Goal: Task Accomplishment & Management: Use online tool/utility

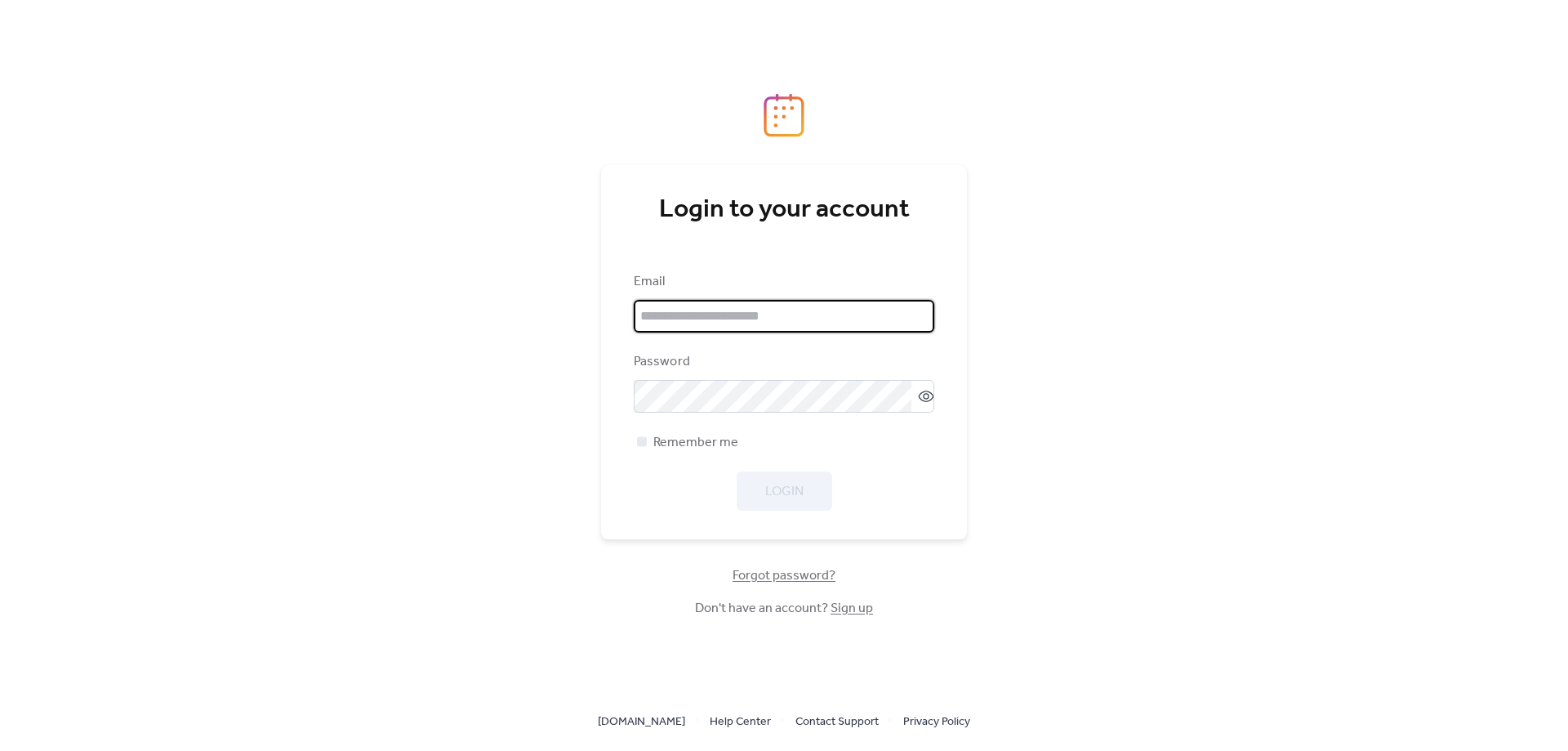
type input "**********"
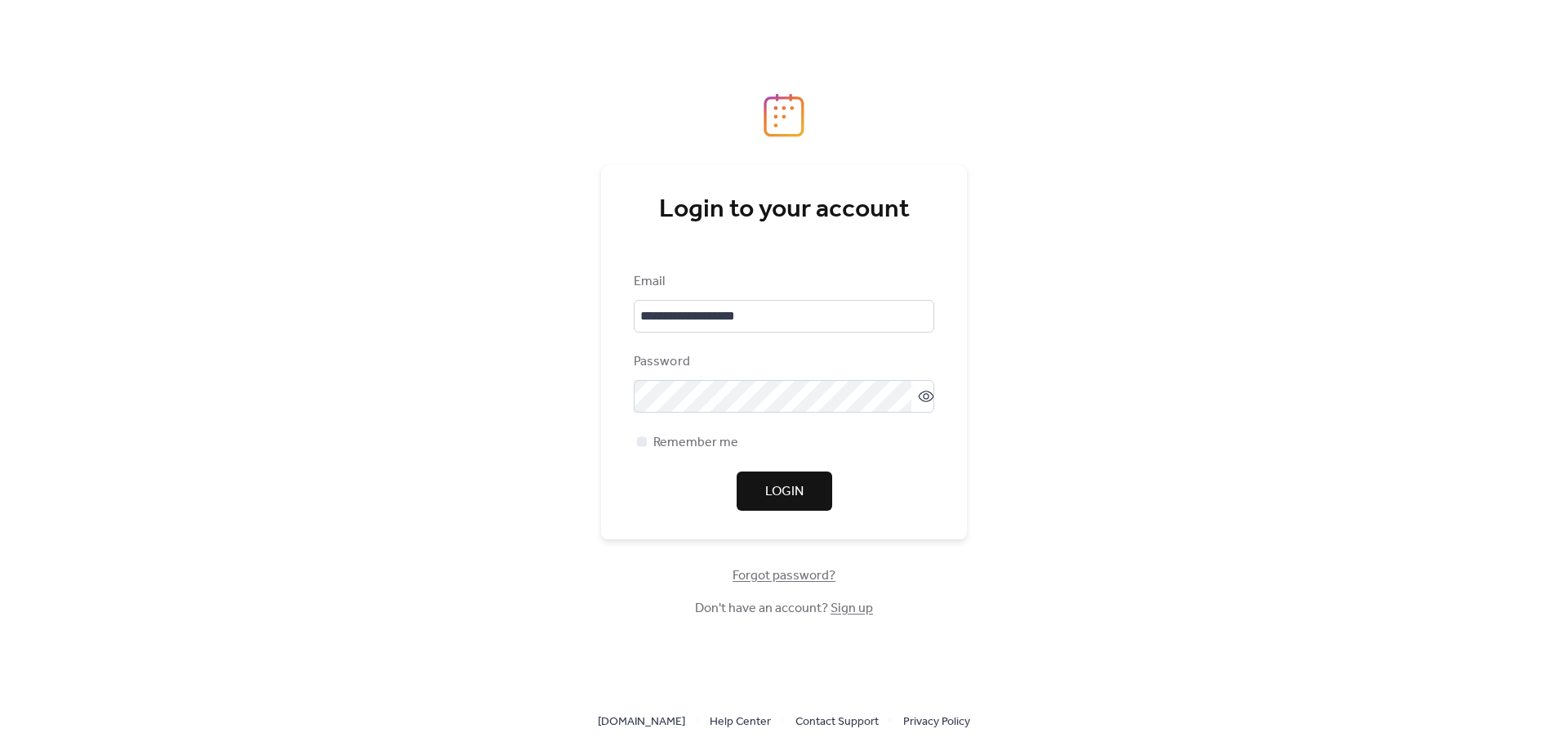
click at [792, 416] on div "**********" at bounding box center [784, 391] width 300 height 239
click at [788, 485] on span "Login" at bounding box center [784, 491] width 39 height 19
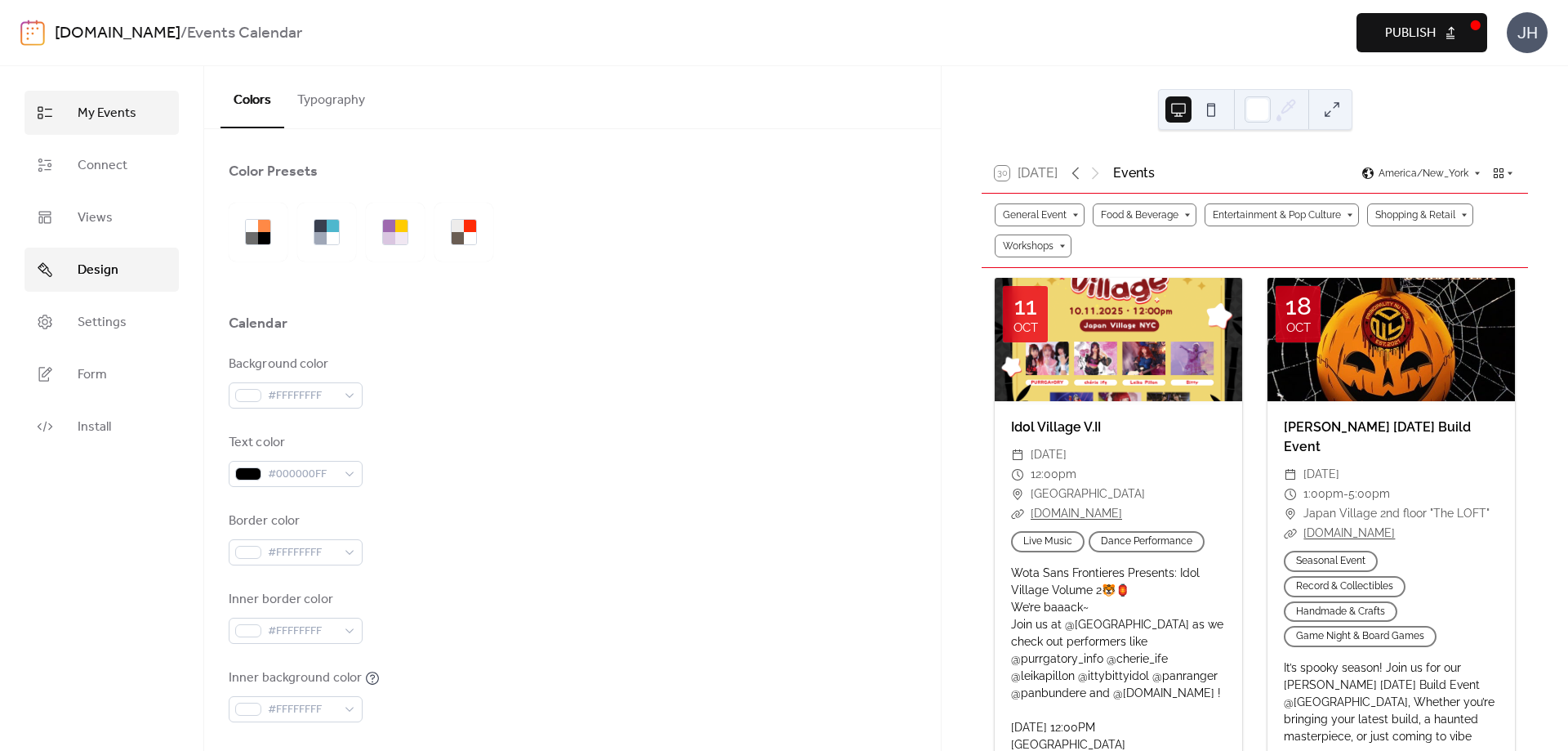
click at [110, 119] on span "My Events" at bounding box center [107, 114] width 59 height 19
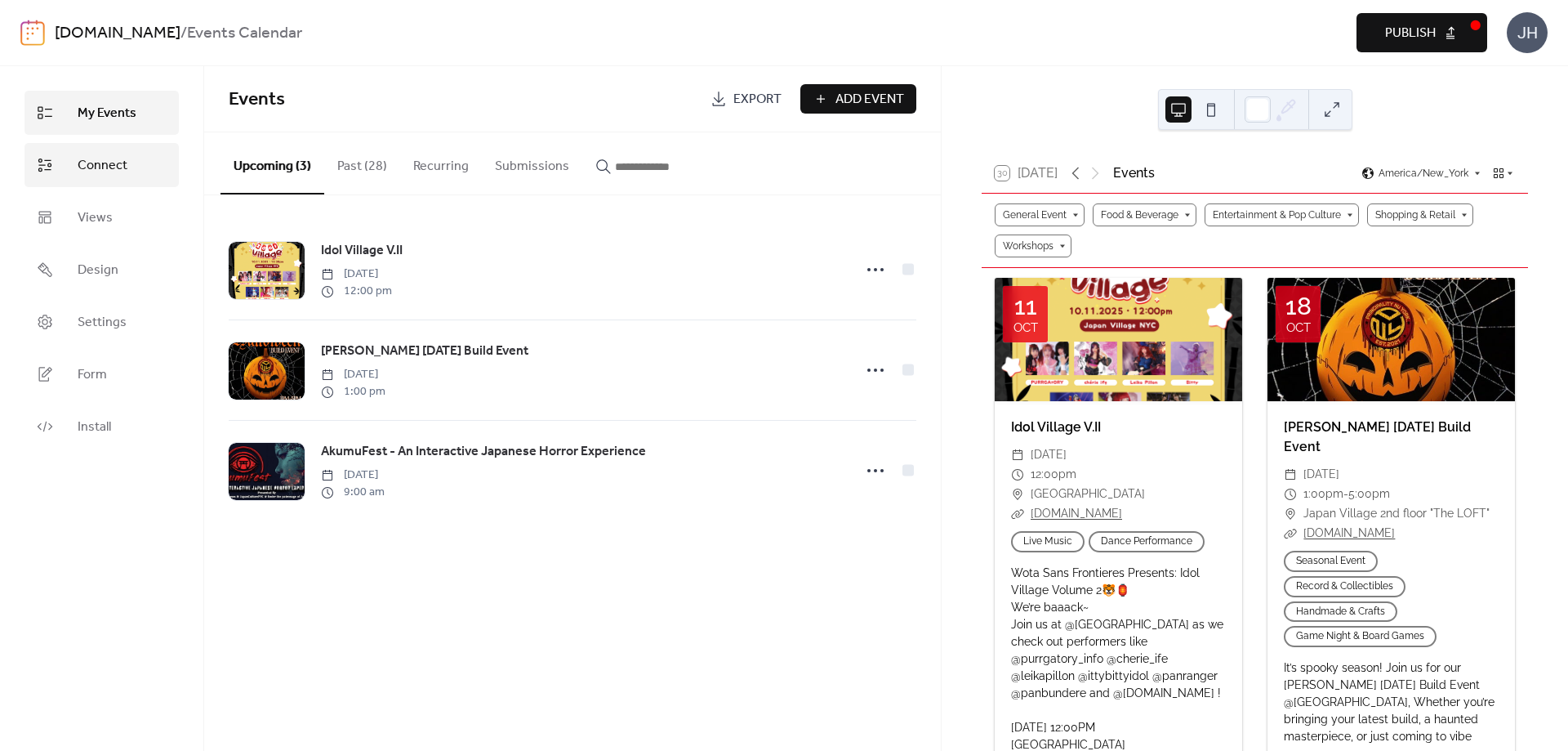
click at [115, 161] on span "Connect" at bounding box center [103, 166] width 50 height 19
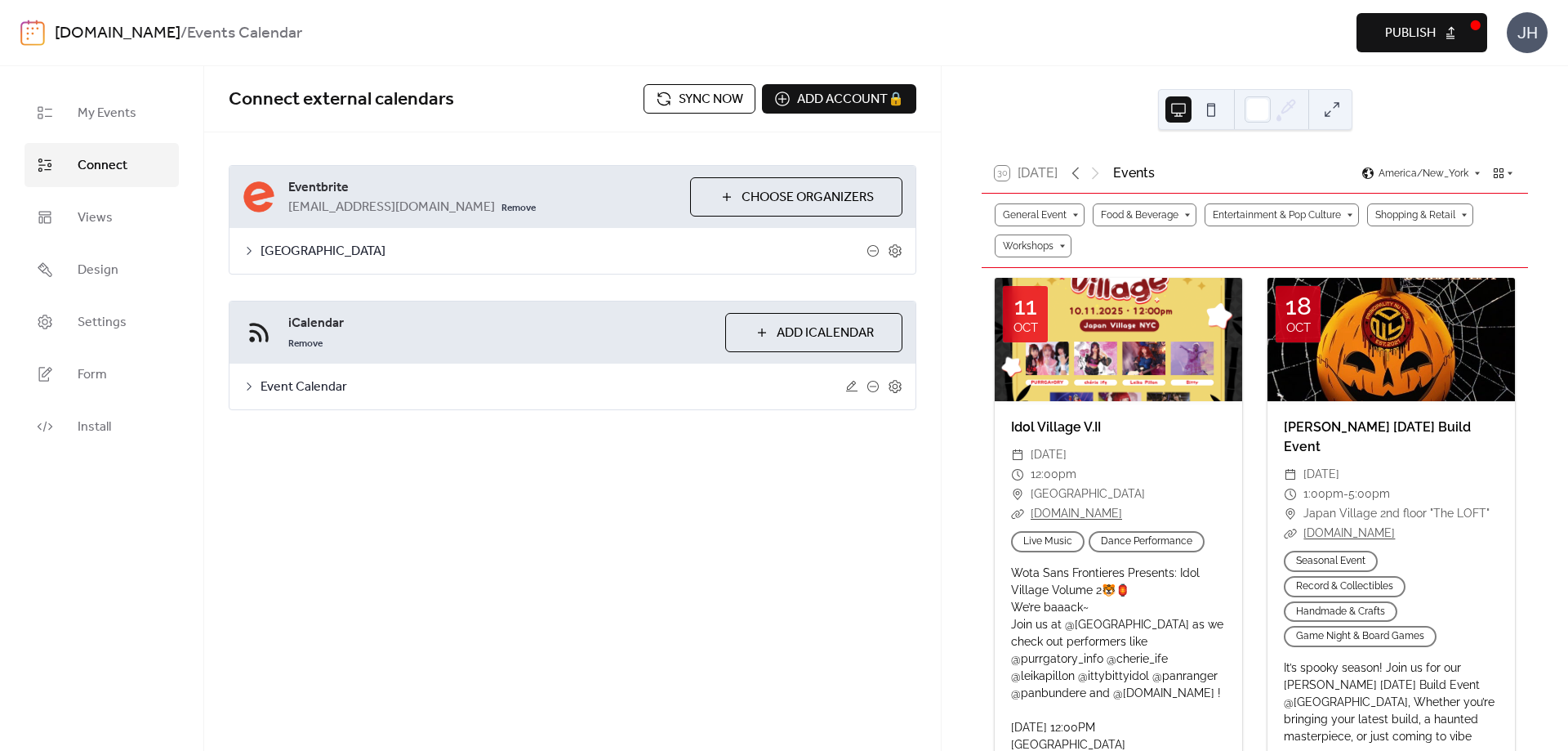
click at [286, 250] on span "[GEOGRAPHIC_DATA]" at bounding box center [563, 251] width 605 height 19
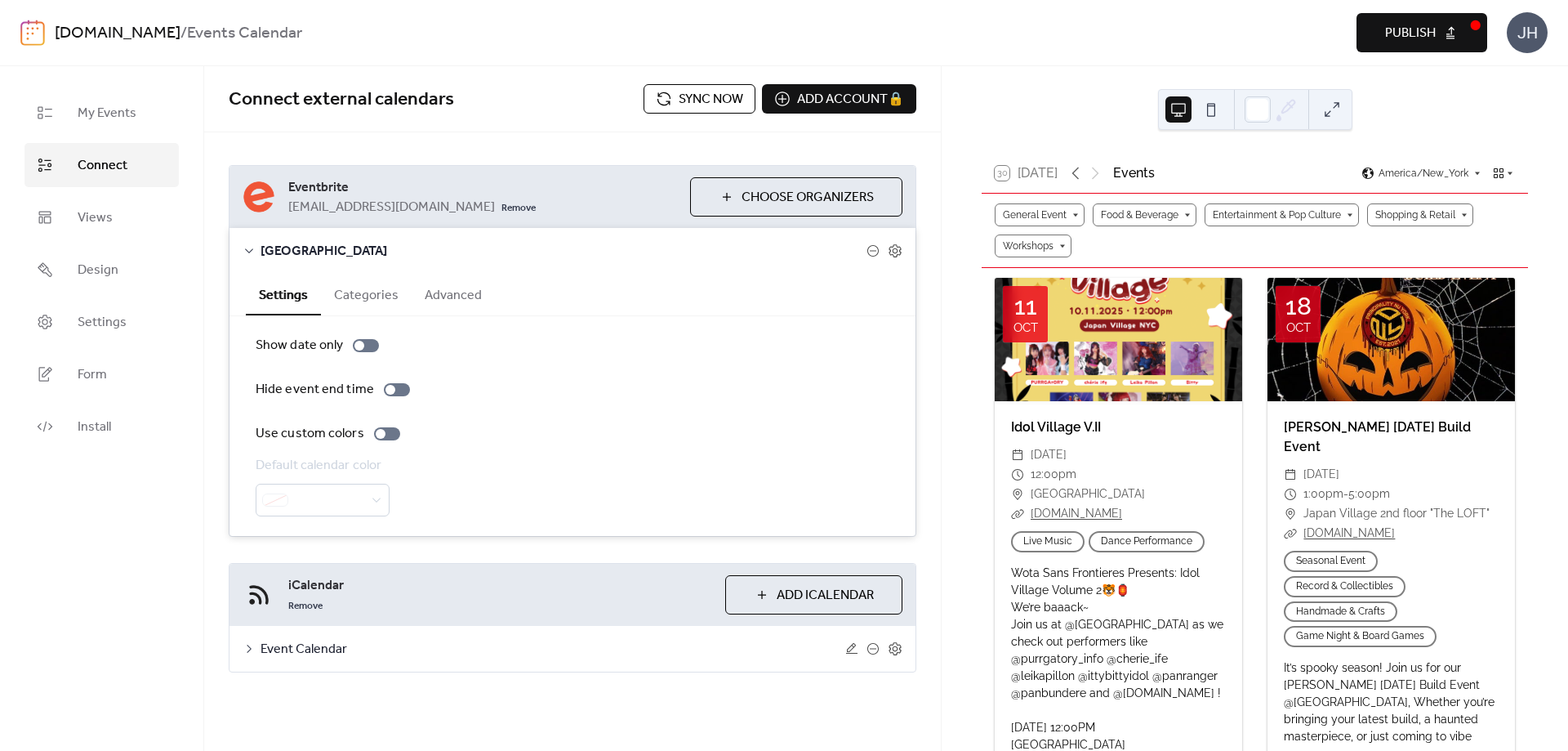
click at [355, 300] on button "Categories" at bounding box center [366, 294] width 90 height 40
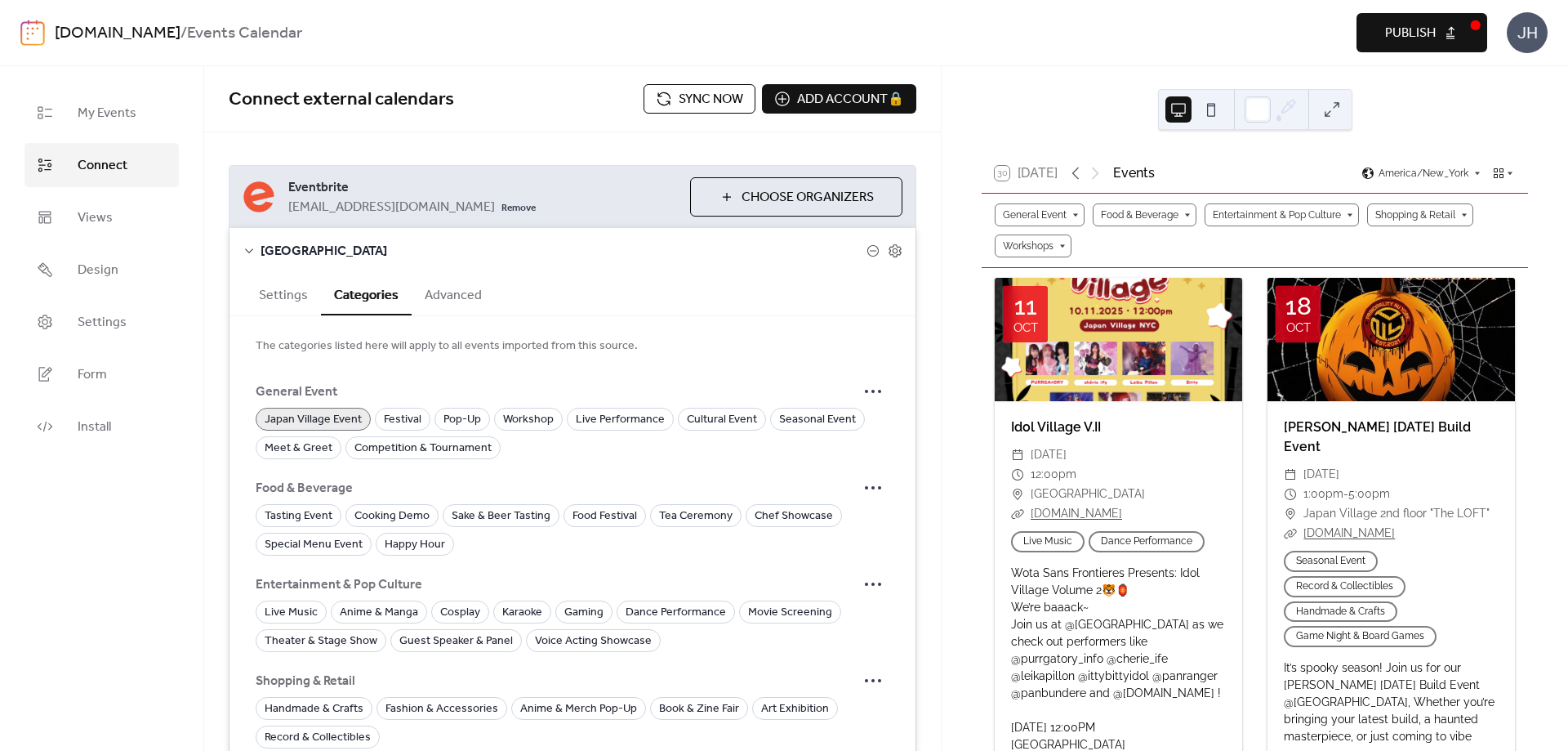
click at [456, 299] on button "Advanced" at bounding box center [453, 294] width 84 height 40
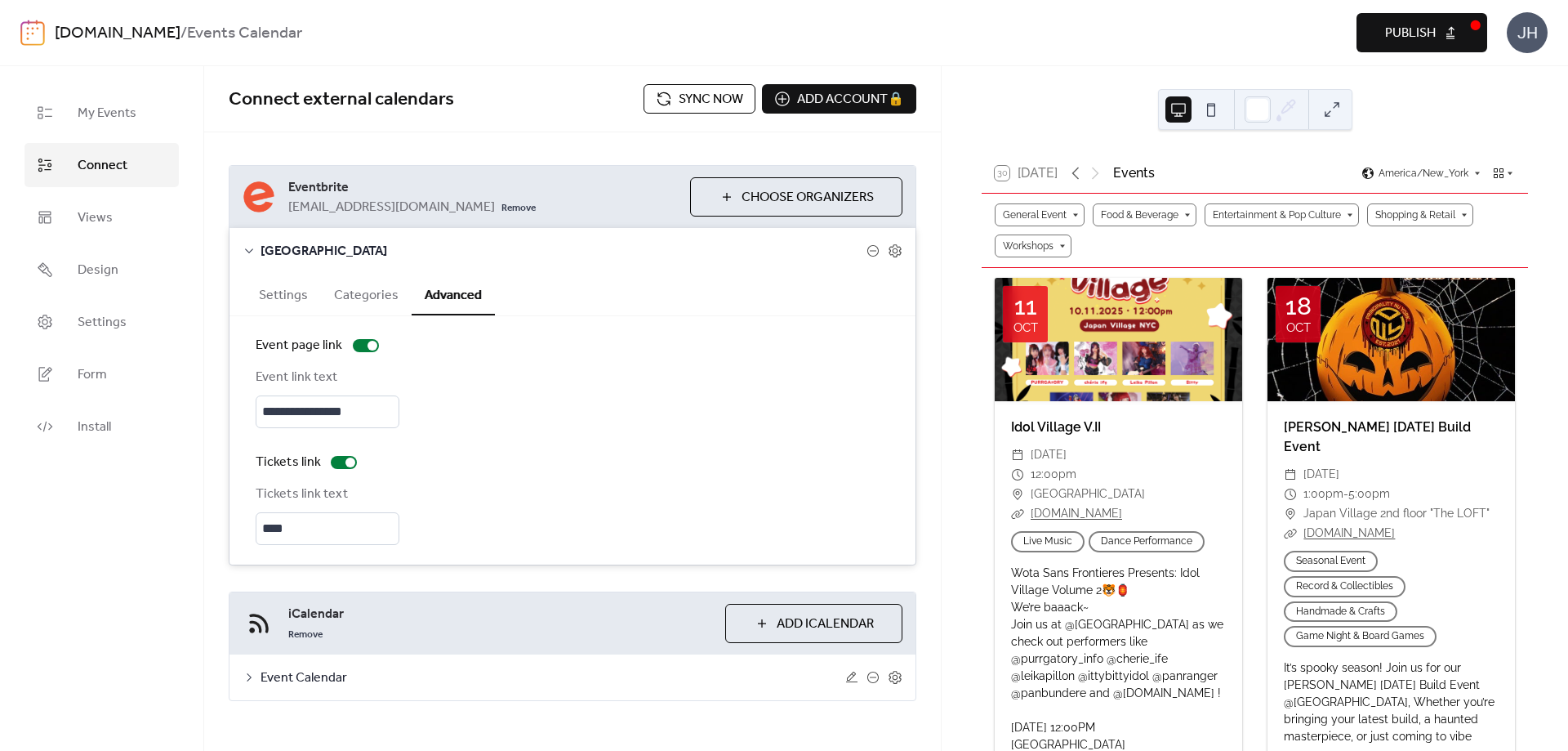
click at [308, 294] on button "Settings" at bounding box center [283, 294] width 75 height 40
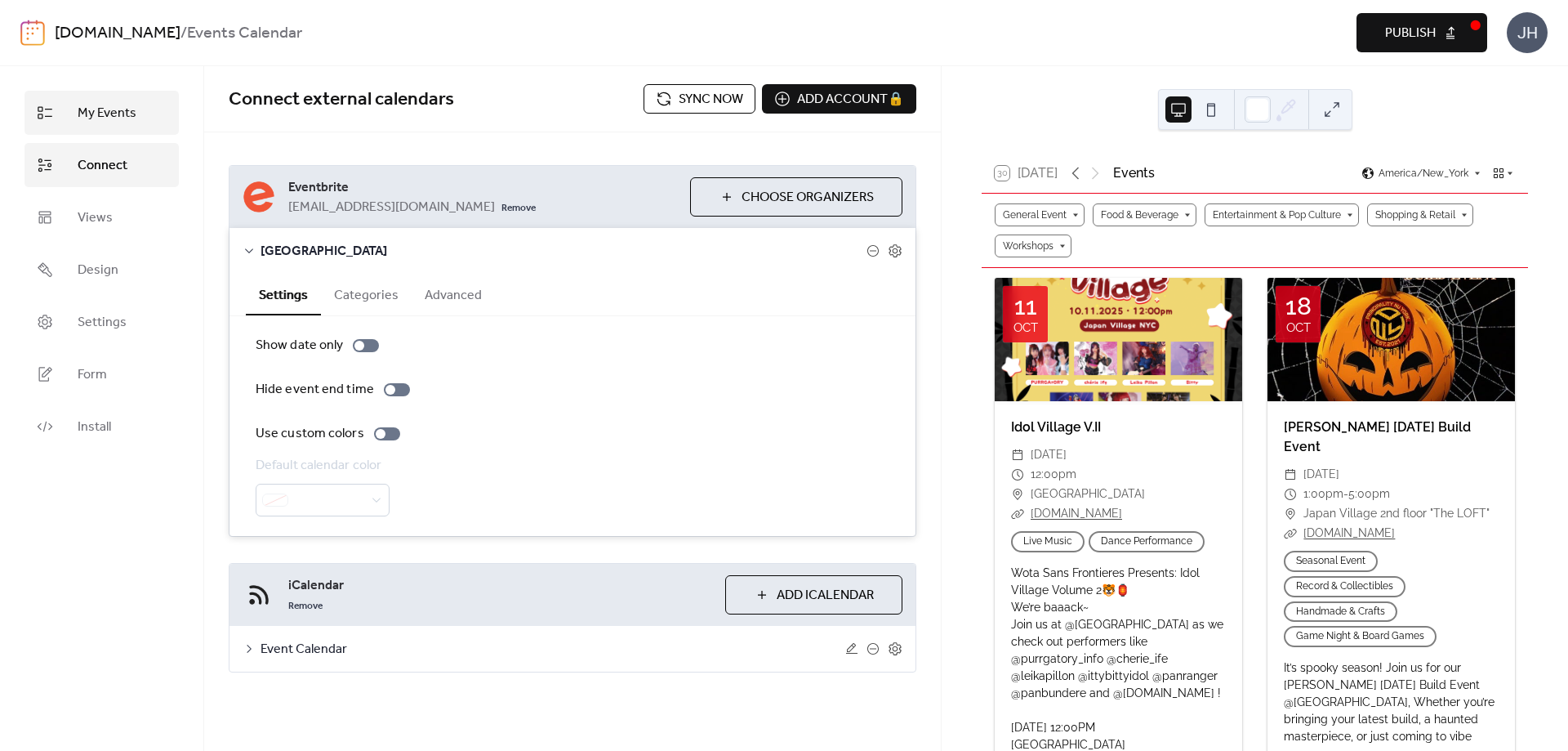
click at [116, 120] on span "My Events" at bounding box center [107, 114] width 59 height 19
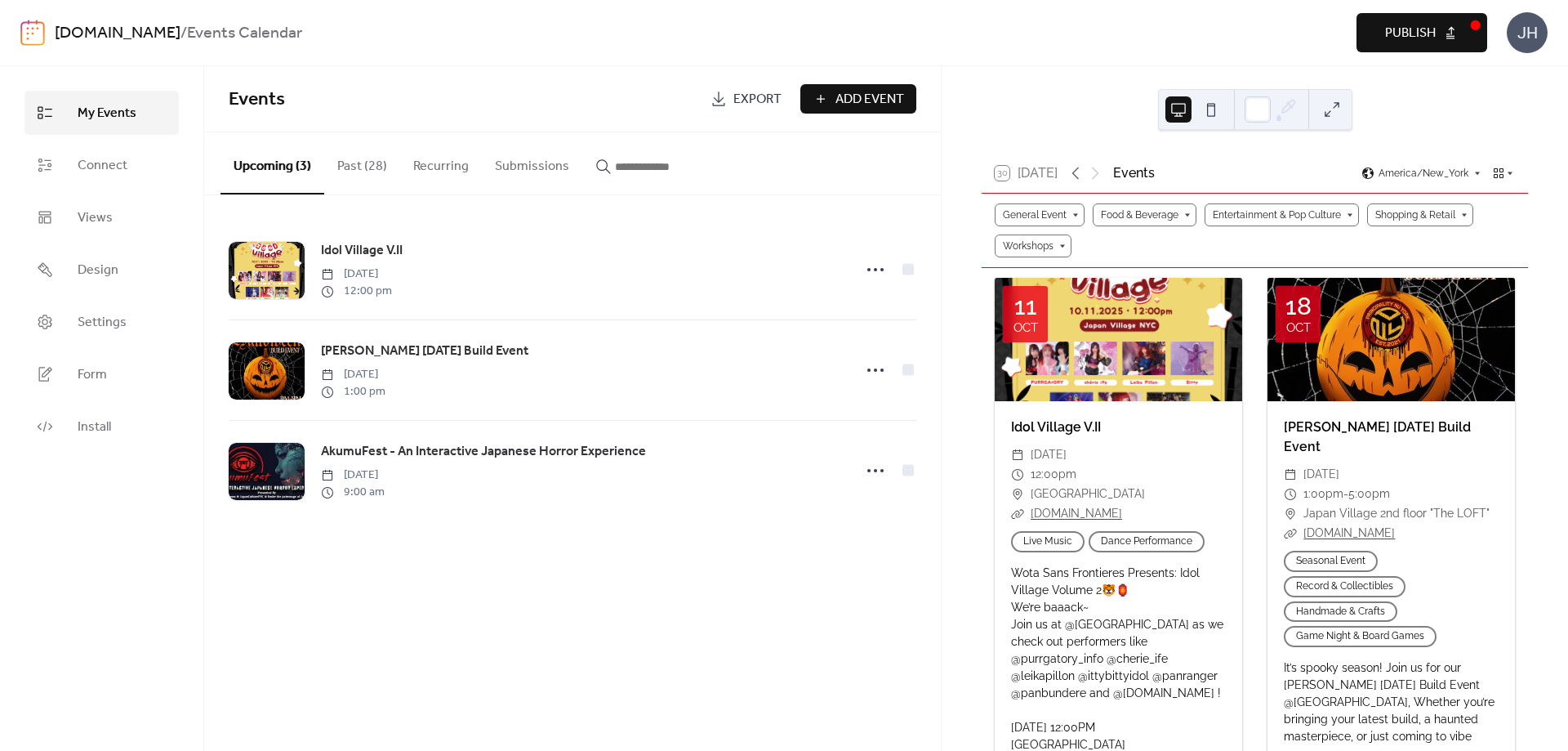
click at [373, 164] on button "Past (28)" at bounding box center [362, 162] width 76 height 61
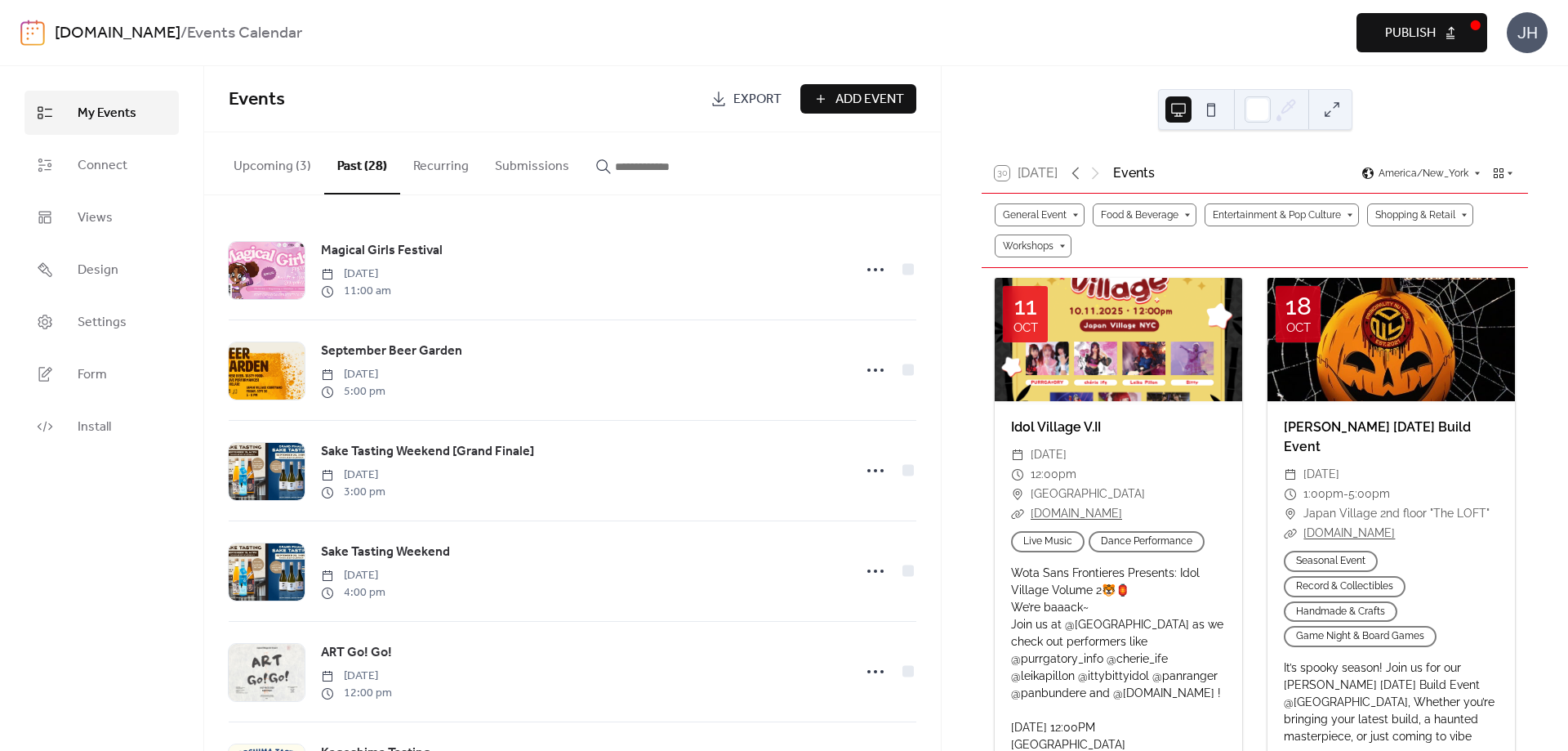
click at [451, 165] on button "Recurring" at bounding box center [441, 162] width 82 height 61
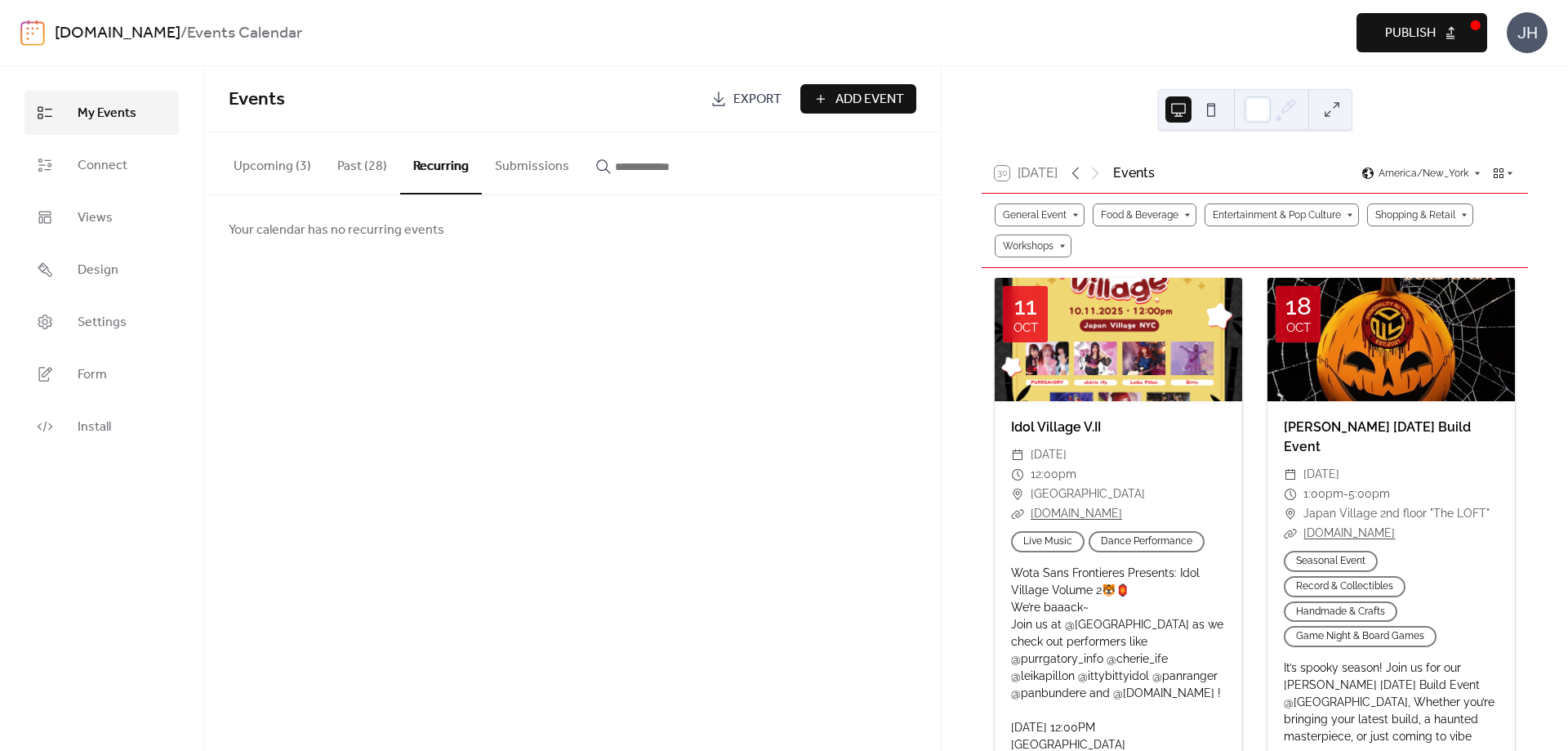
click at [545, 170] on button "Submissions" at bounding box center [531, 162] width 100 height 61
click at [649, 168] on input "button" at bounding box center [664, 167] width 98 height 19
click at [297, 167] on button "Upcoming (3)" at bounding box center [272, 162] width 104 height 61
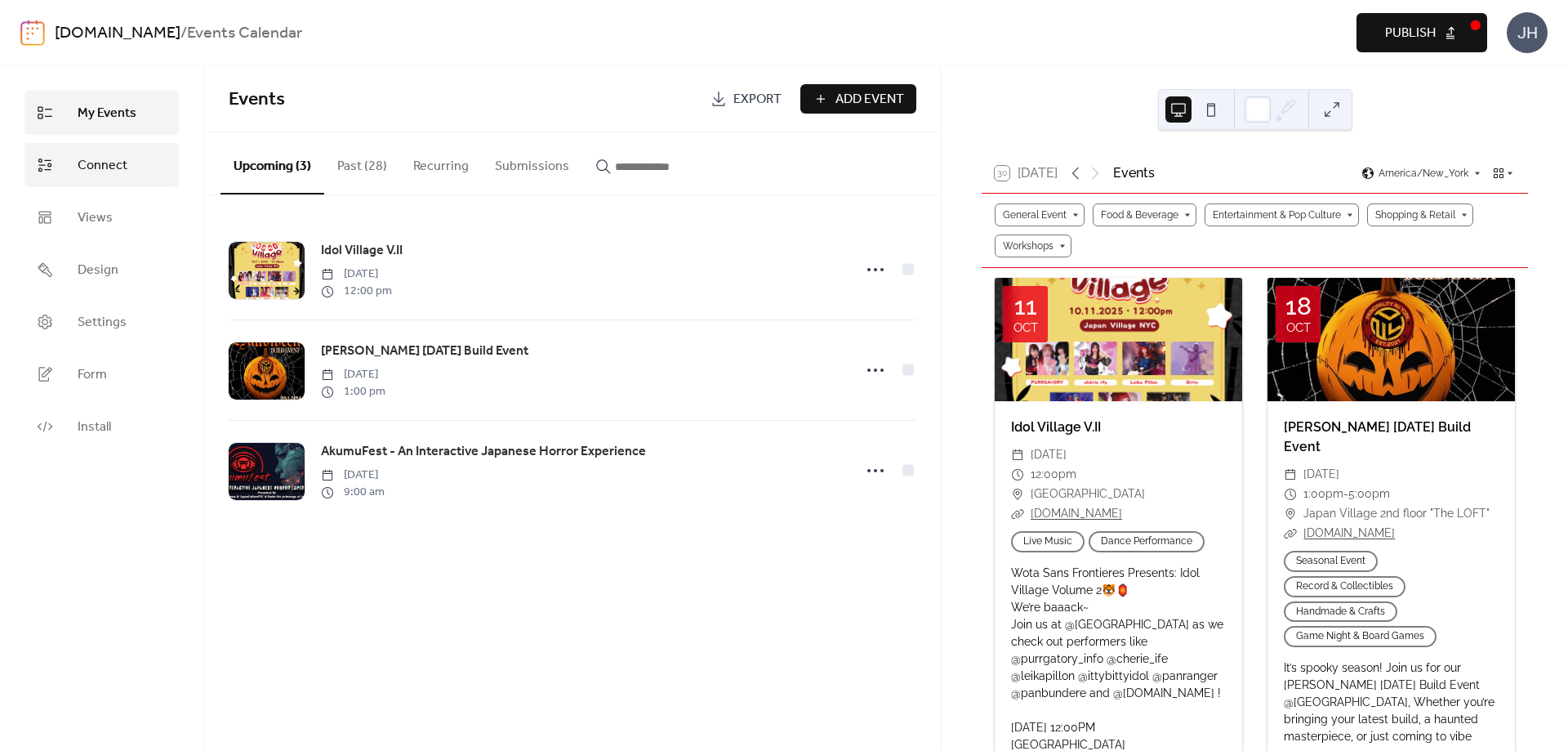
click at [113, 159] on span "Connect" at bounding box center [103, 166] width 50 height 19
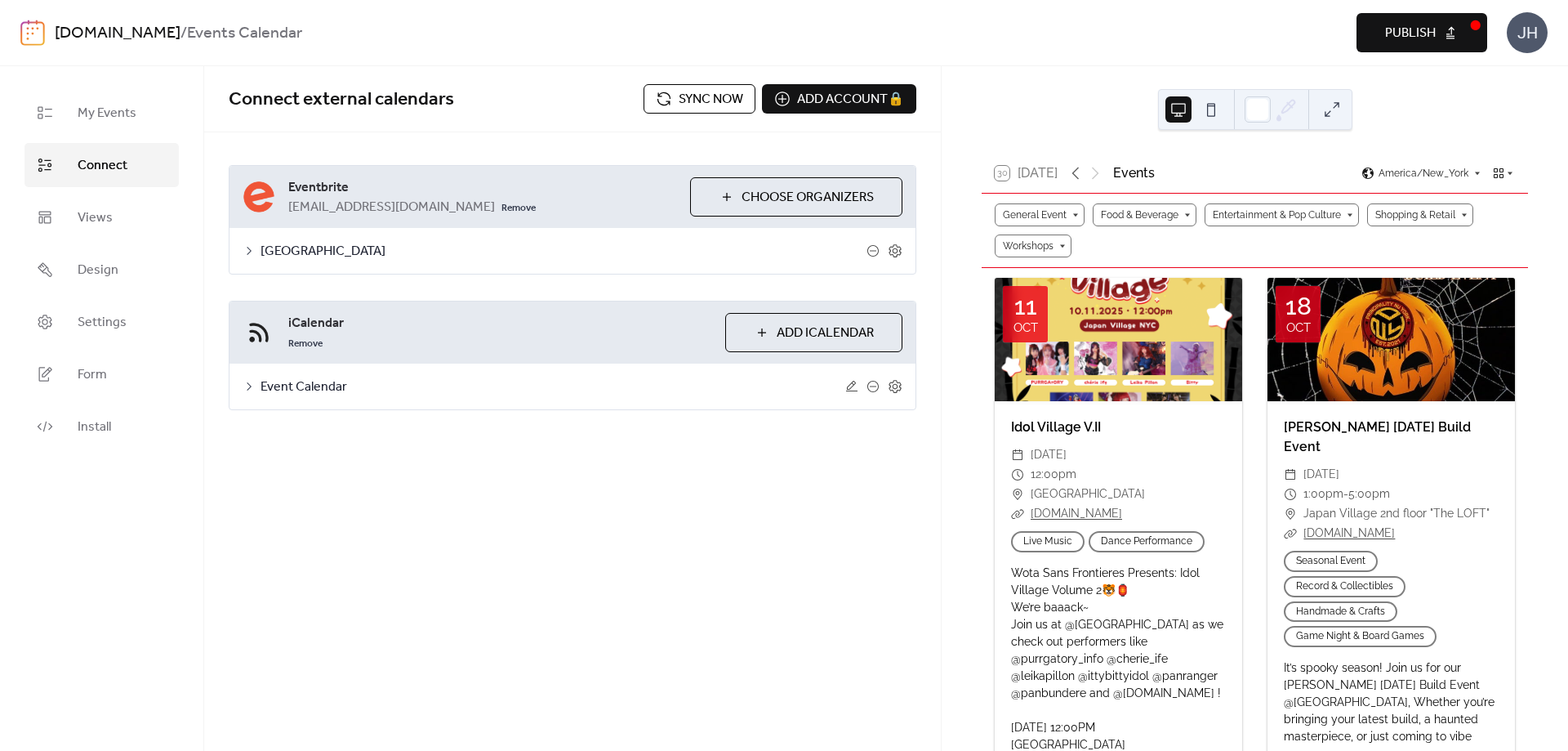
click at [287, 253] on span "[GEOGRAPHIC_DATA]" at bounding box center [563, 251] width 605 height 19
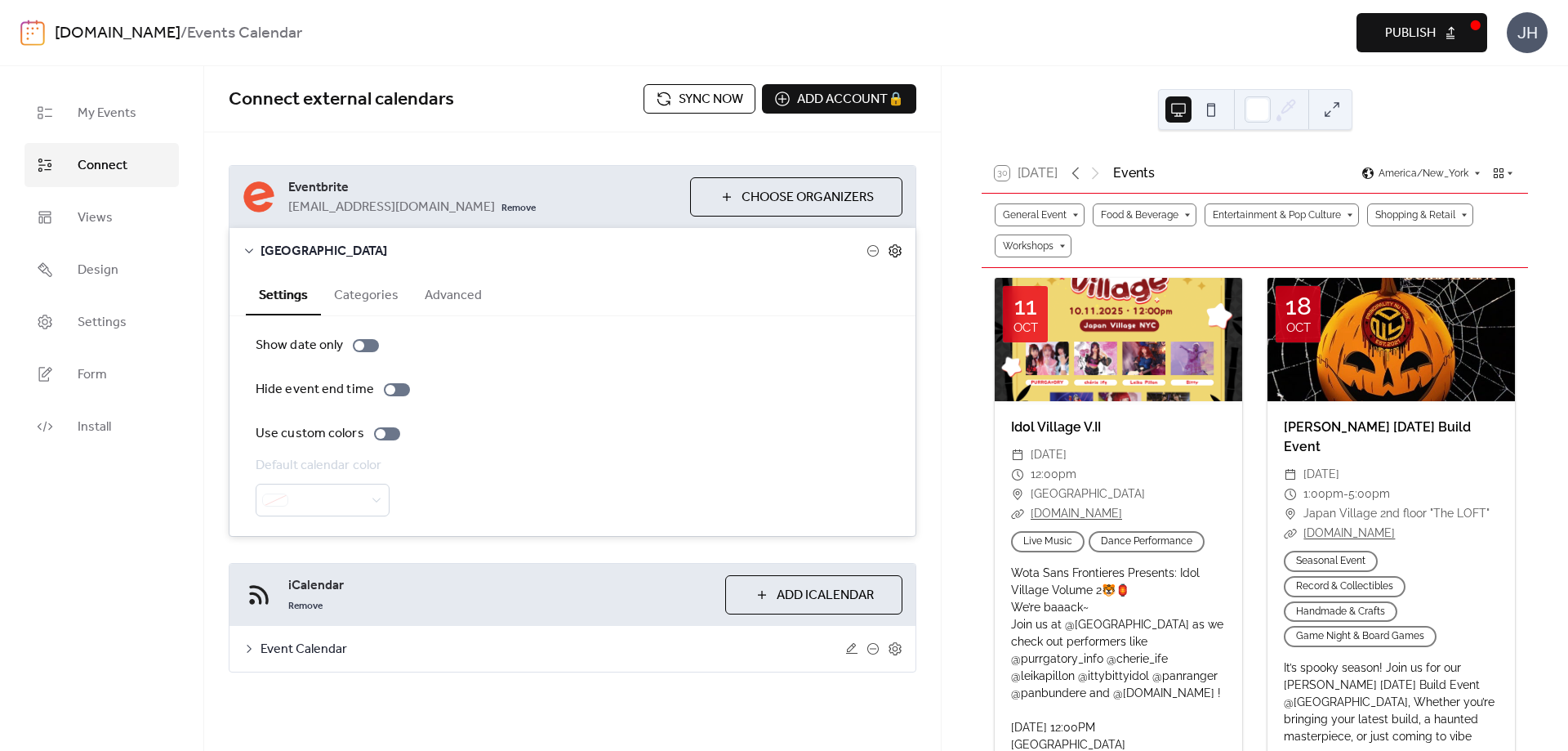
click at [894, 247] on icon at bounding box center [894, 250] width 14 height 14
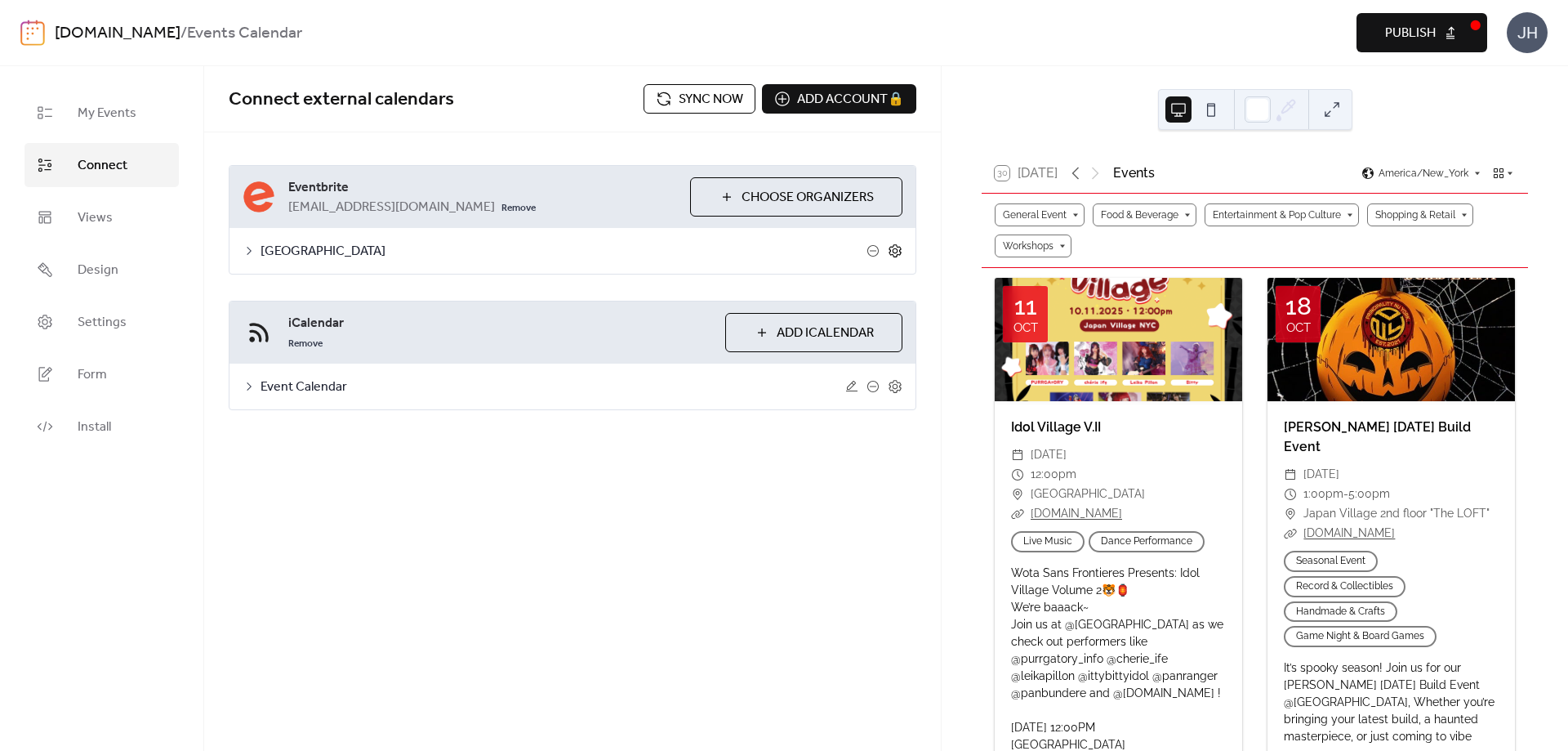
click at [894, 247] on icon at bounding box center [894, 250] width 14 height 14
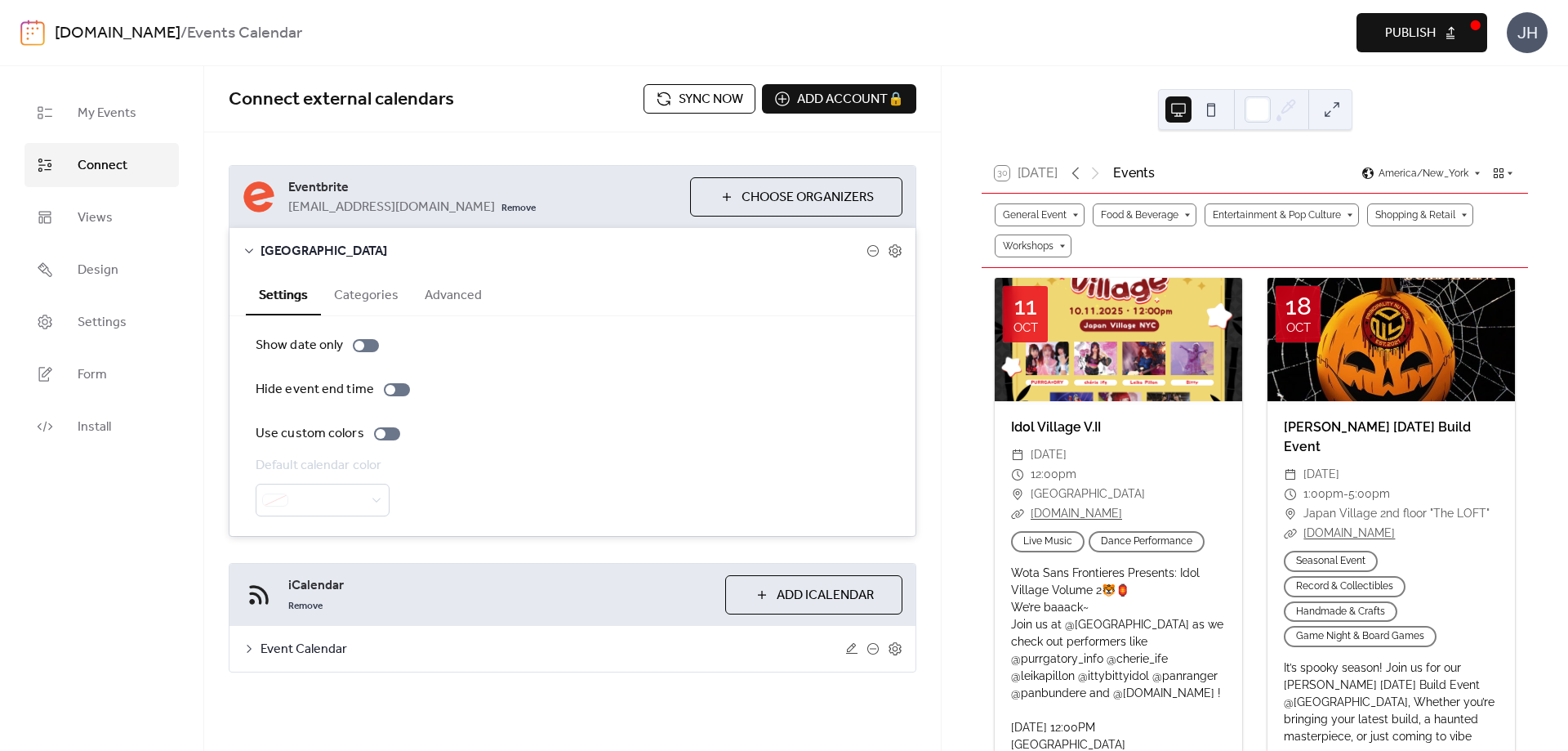
click at [358, 502] on div at bounding box center [322, 500] width 134 height 33
click at [443, 292] on button "Advanced" at bounding box center [453, 294] width 84 height 40
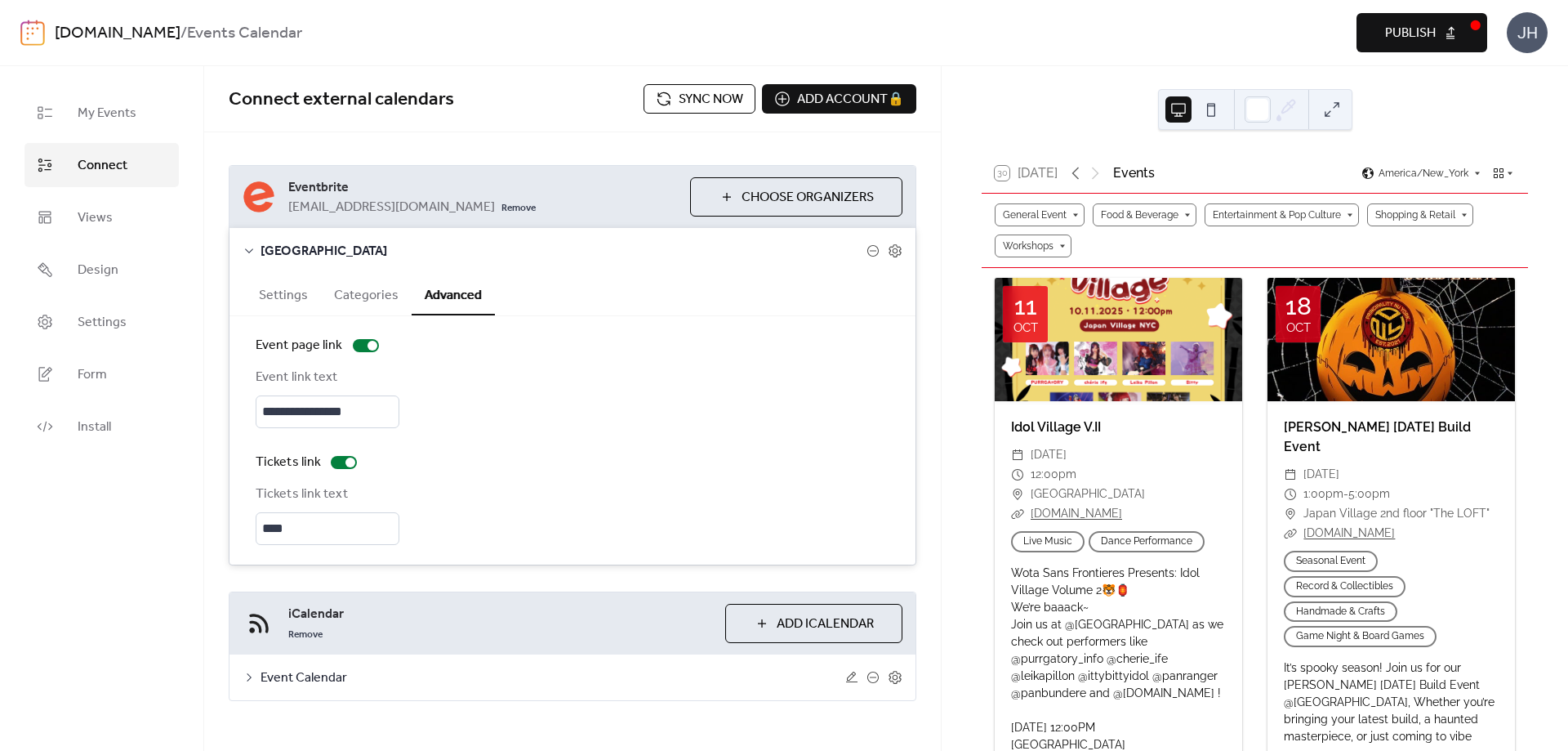
click at [385, 294] on button "Categories" at bounding box center [366, 294] width 90 height 40
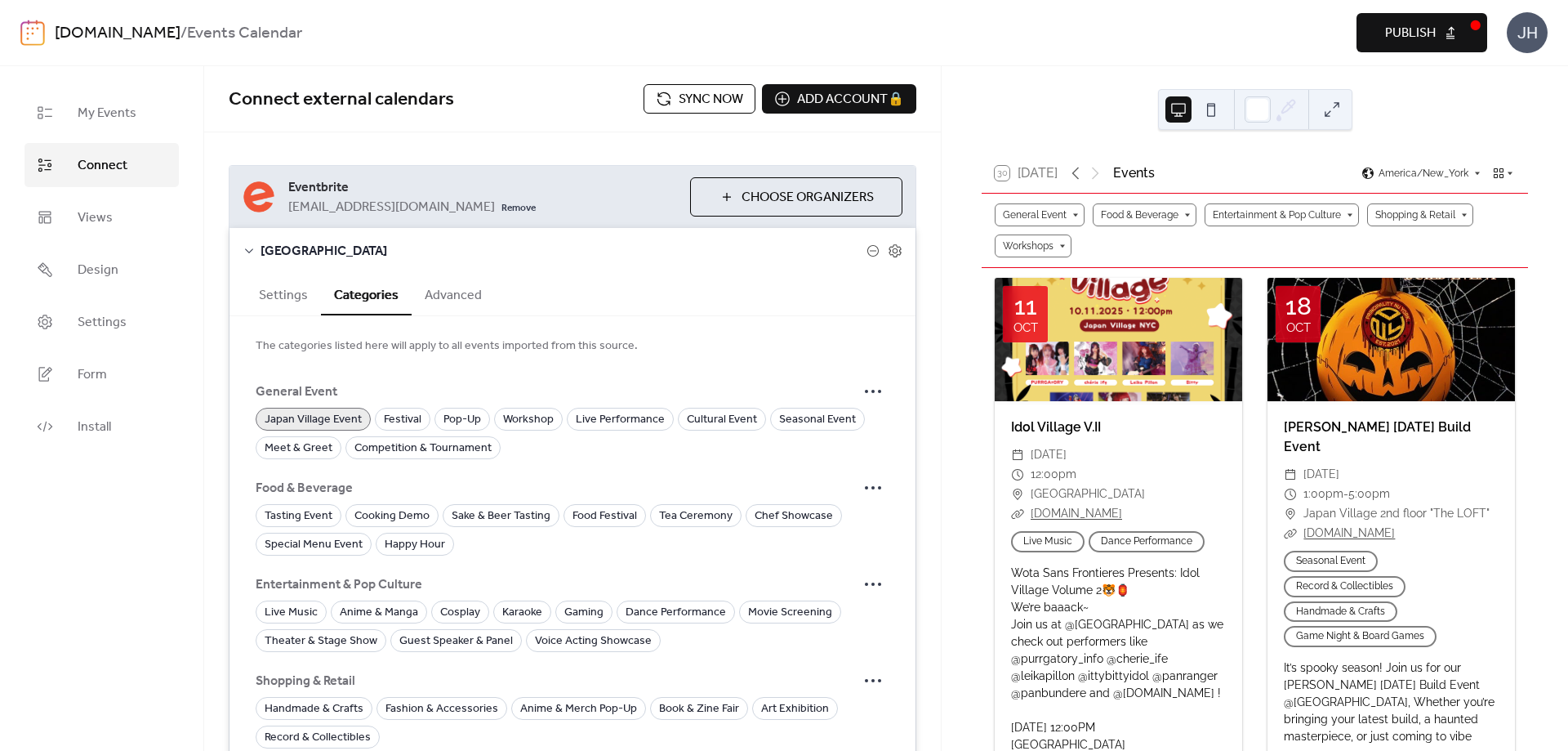
click at [429, 288] on button "Advanced" at bounding box center [453, 294] width 84 height 40
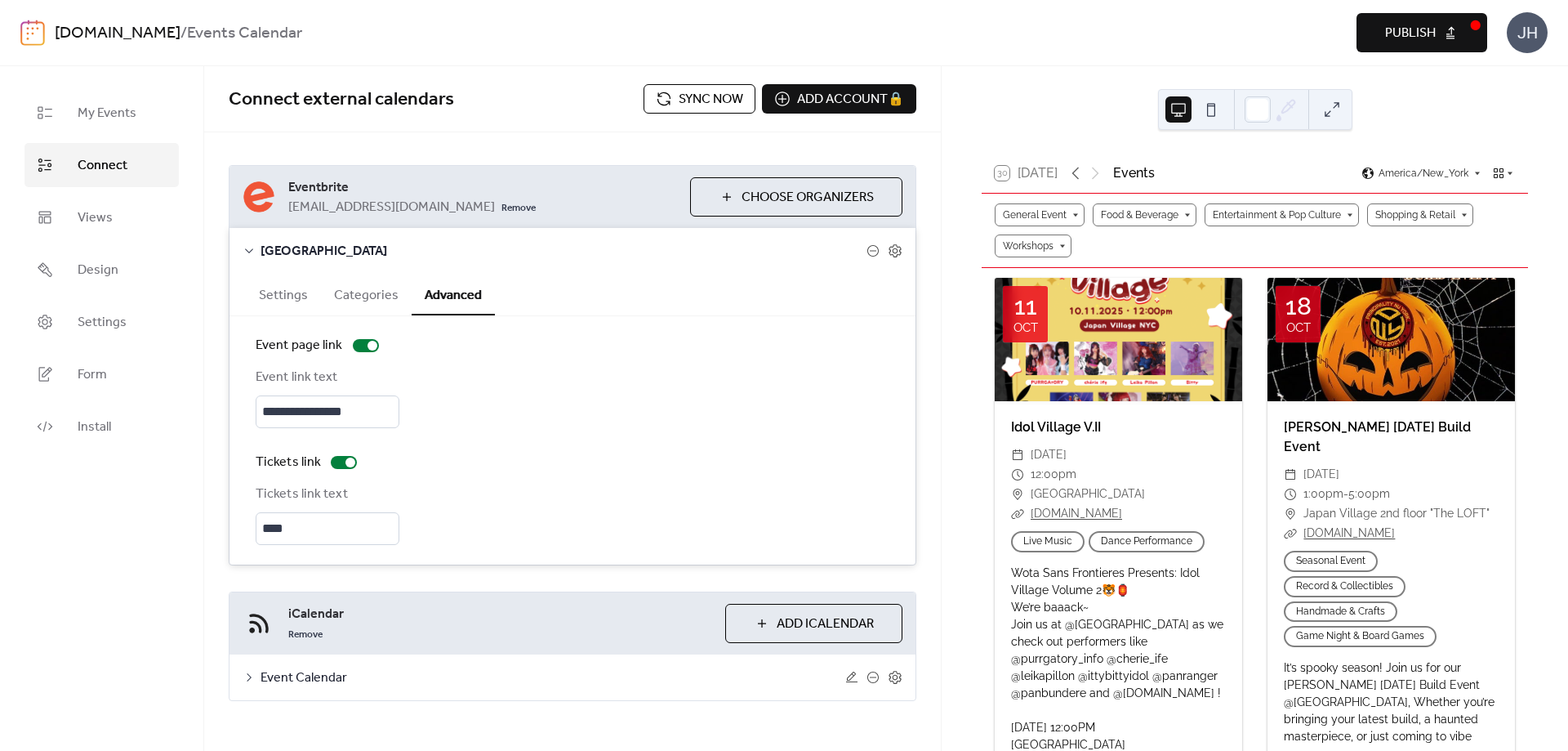
click at [373, 292] on button "Categories" at bounding box center [366, 294] width 90 height 40
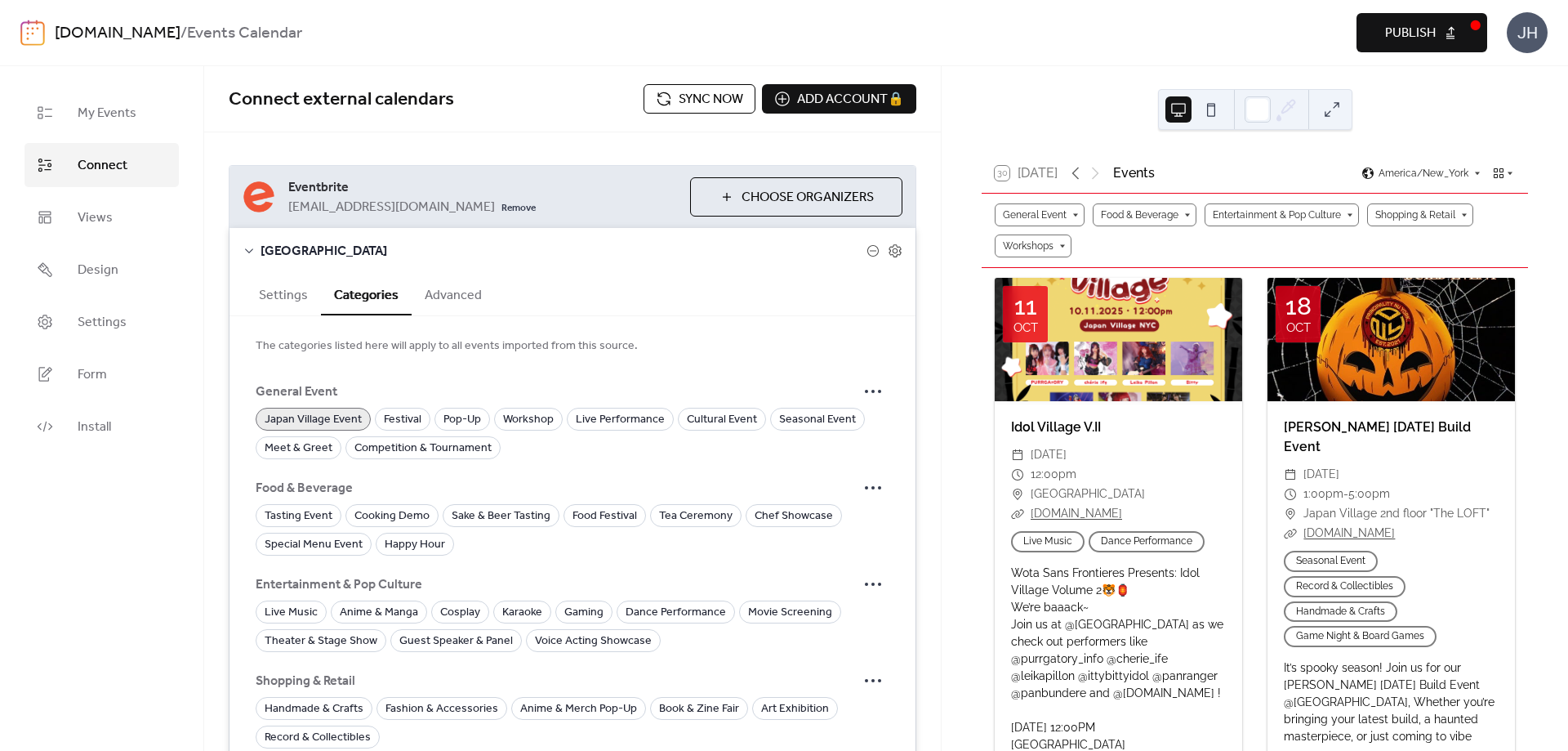
click at [294, 289] on button "Settings" at bounding box center [283, 294] width 75 height 40
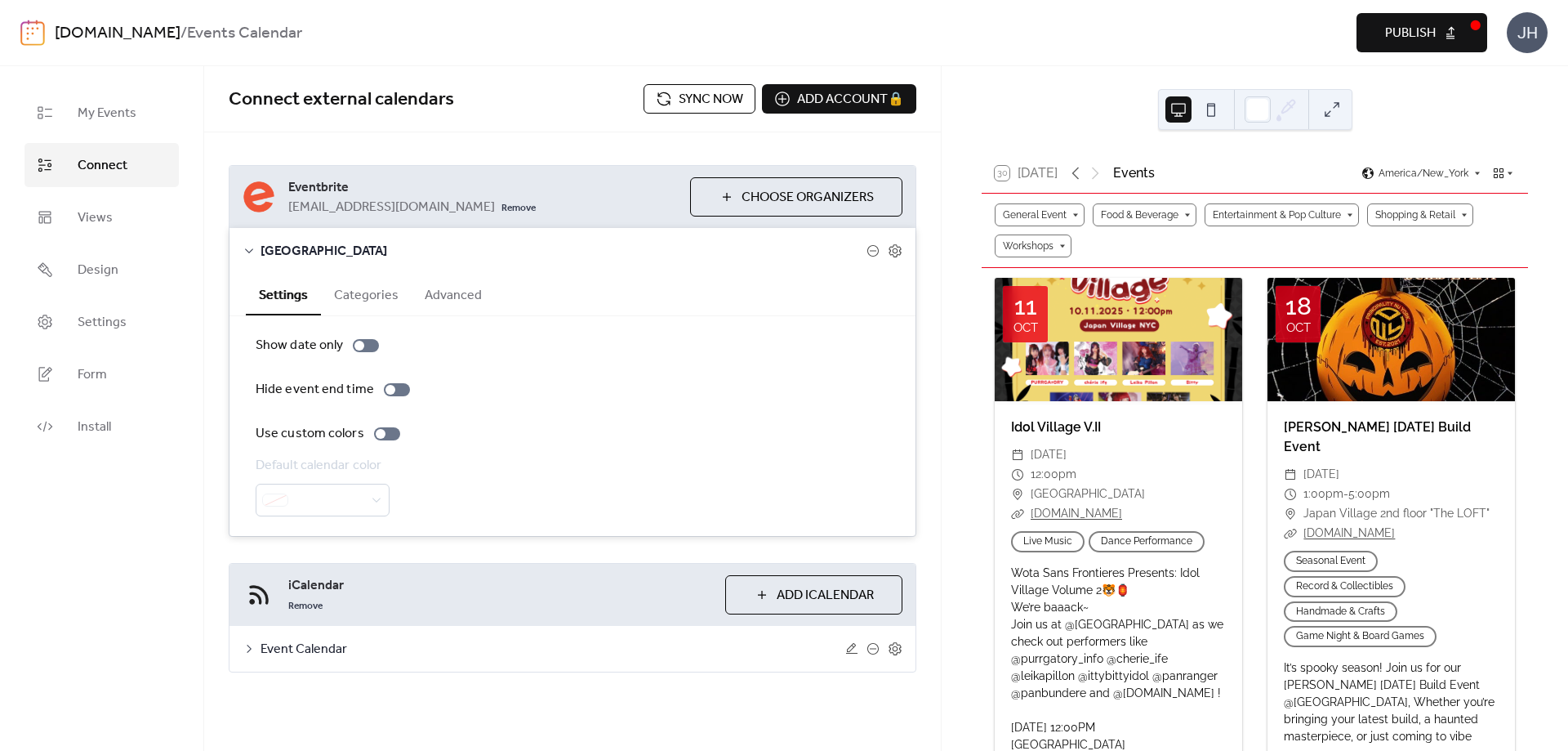
click at [250, 249] on icon at bounding box center [249, 251] width 13 height 13
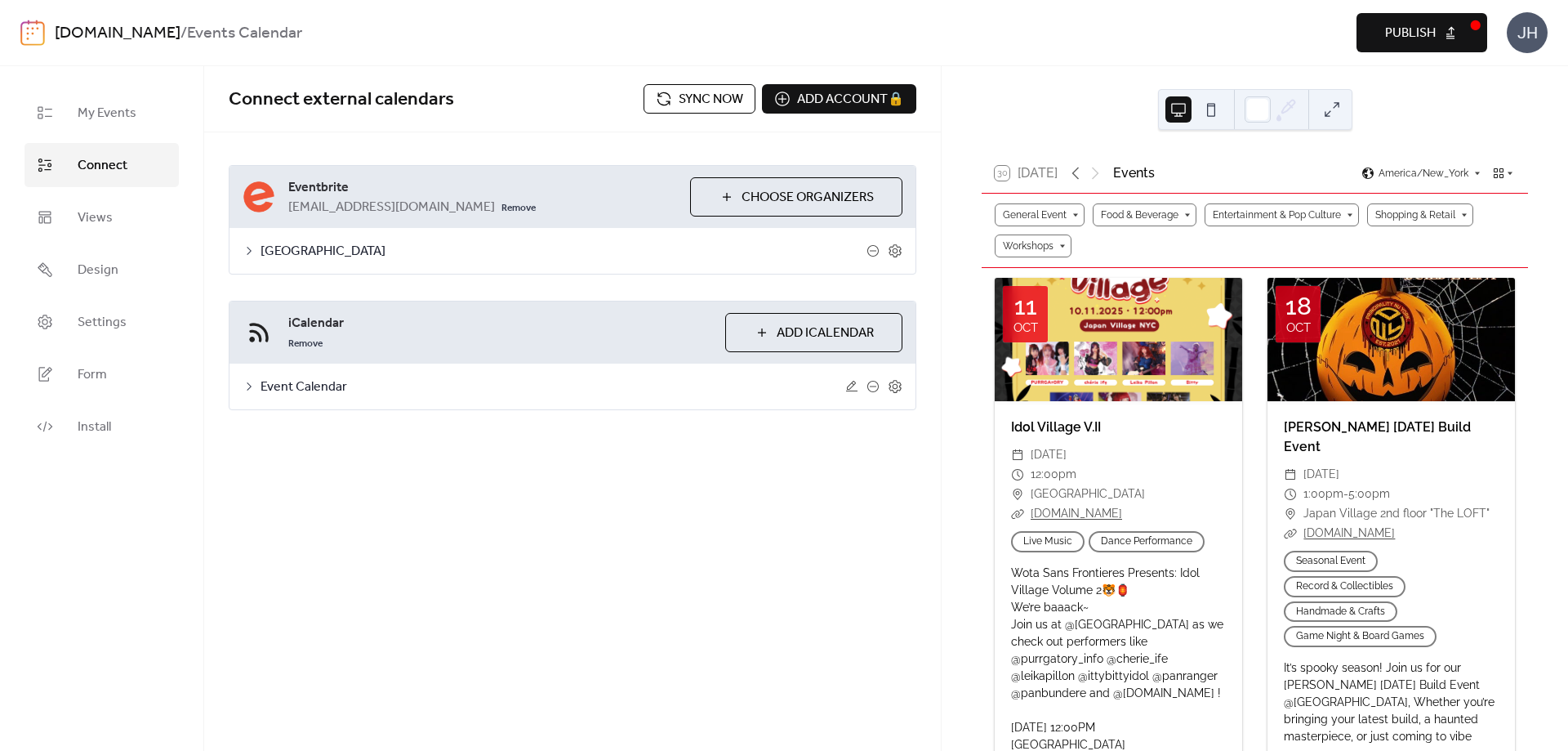
click at [1469, 41] on button "Publish" at bounding box center [1422, 33] width 131 height 39
